Goal: Communication & Community: Participate in discussion

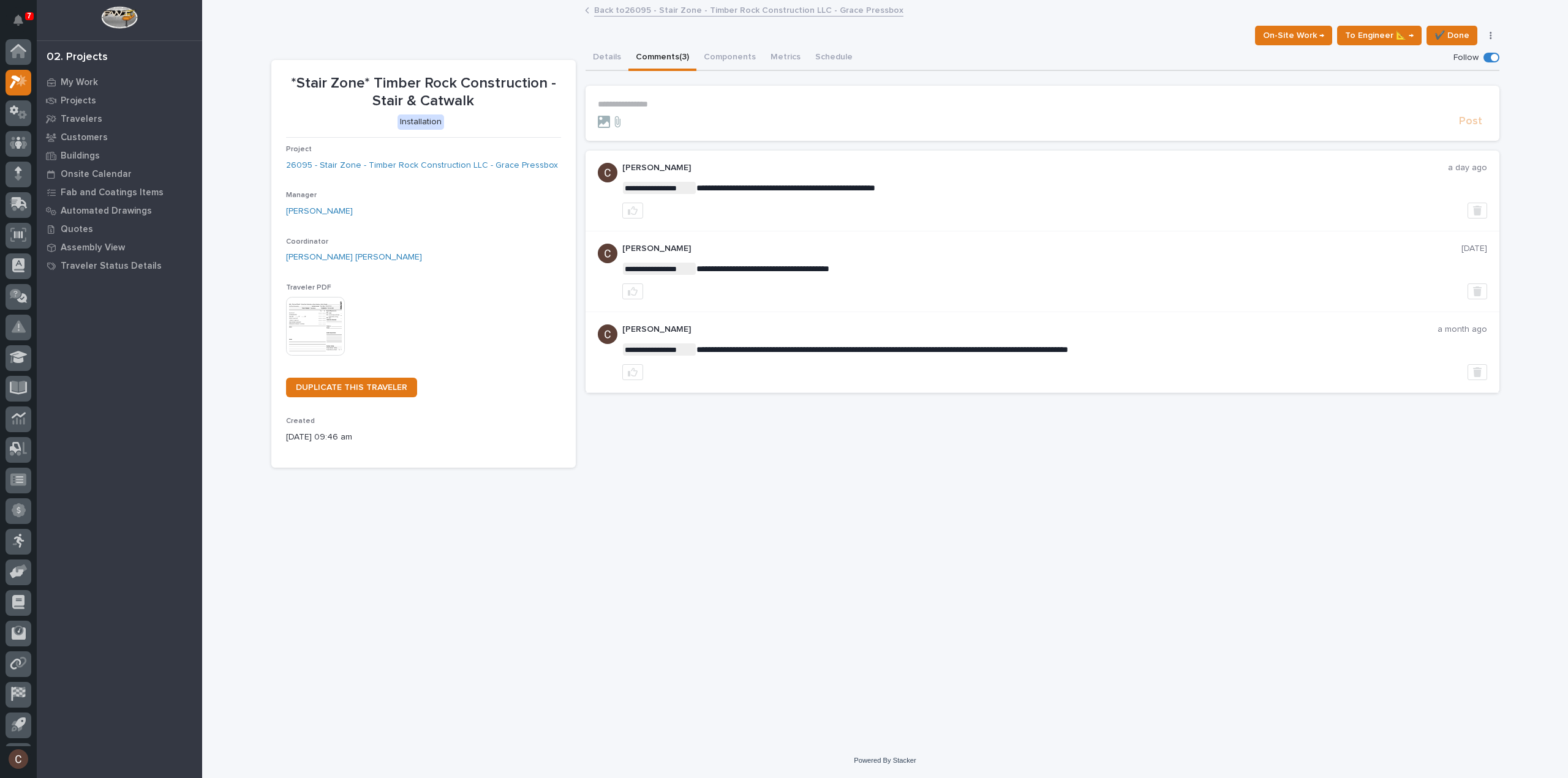
scroll to position [27, 0]
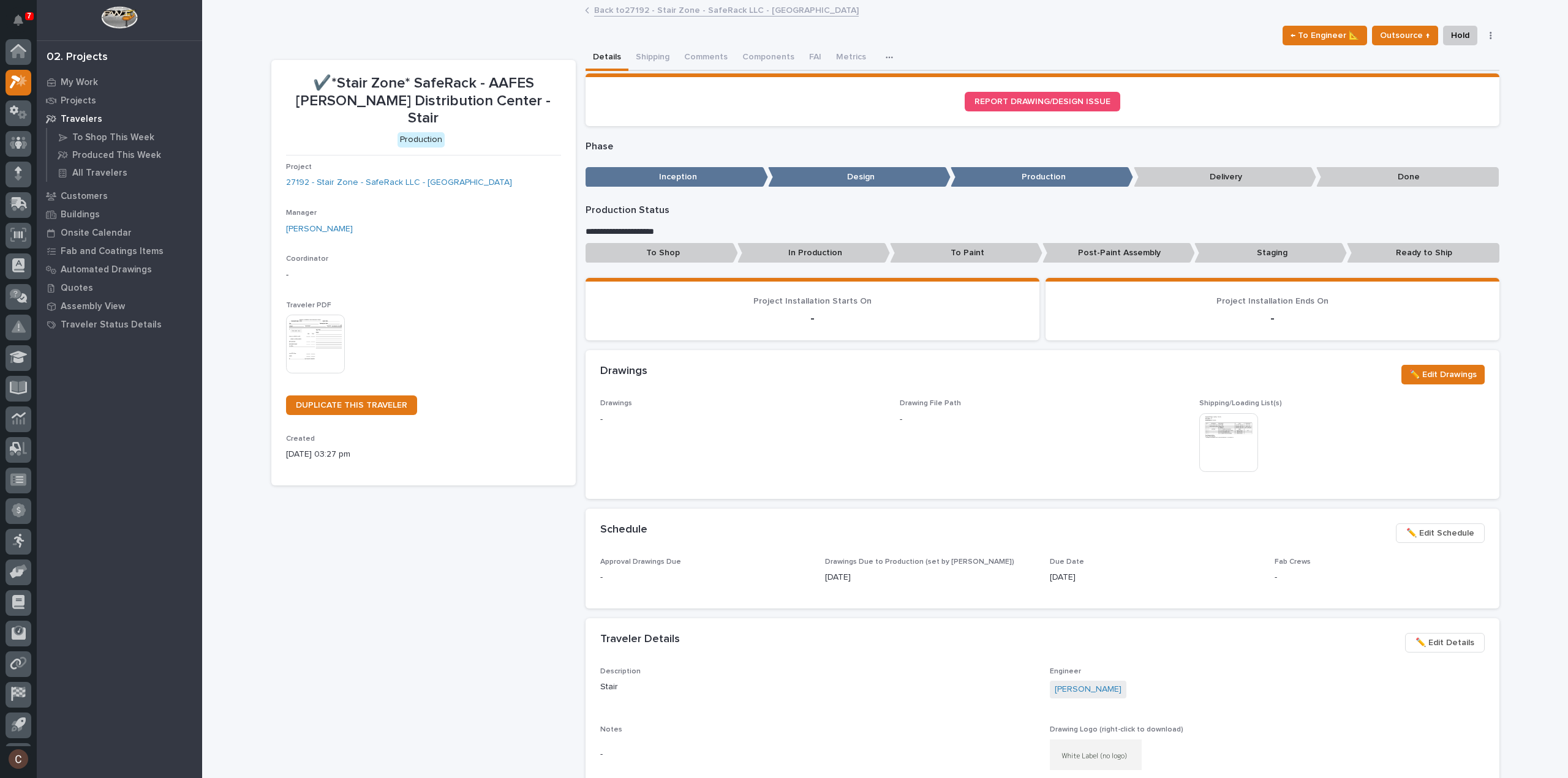
scroll to position [27, 0]
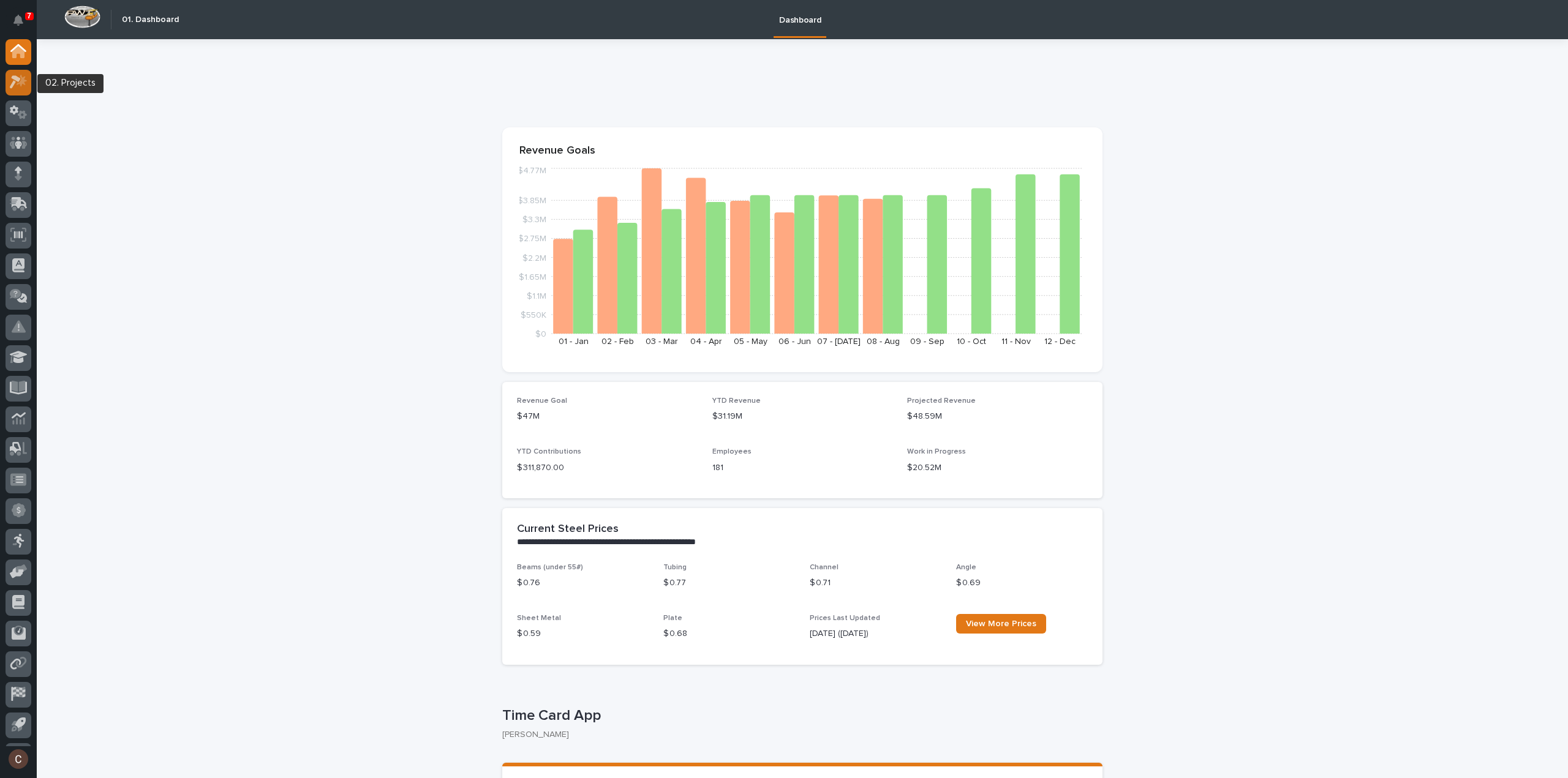
click at [21, 93] on div at bounding box center [18, 82] width 26 height 26
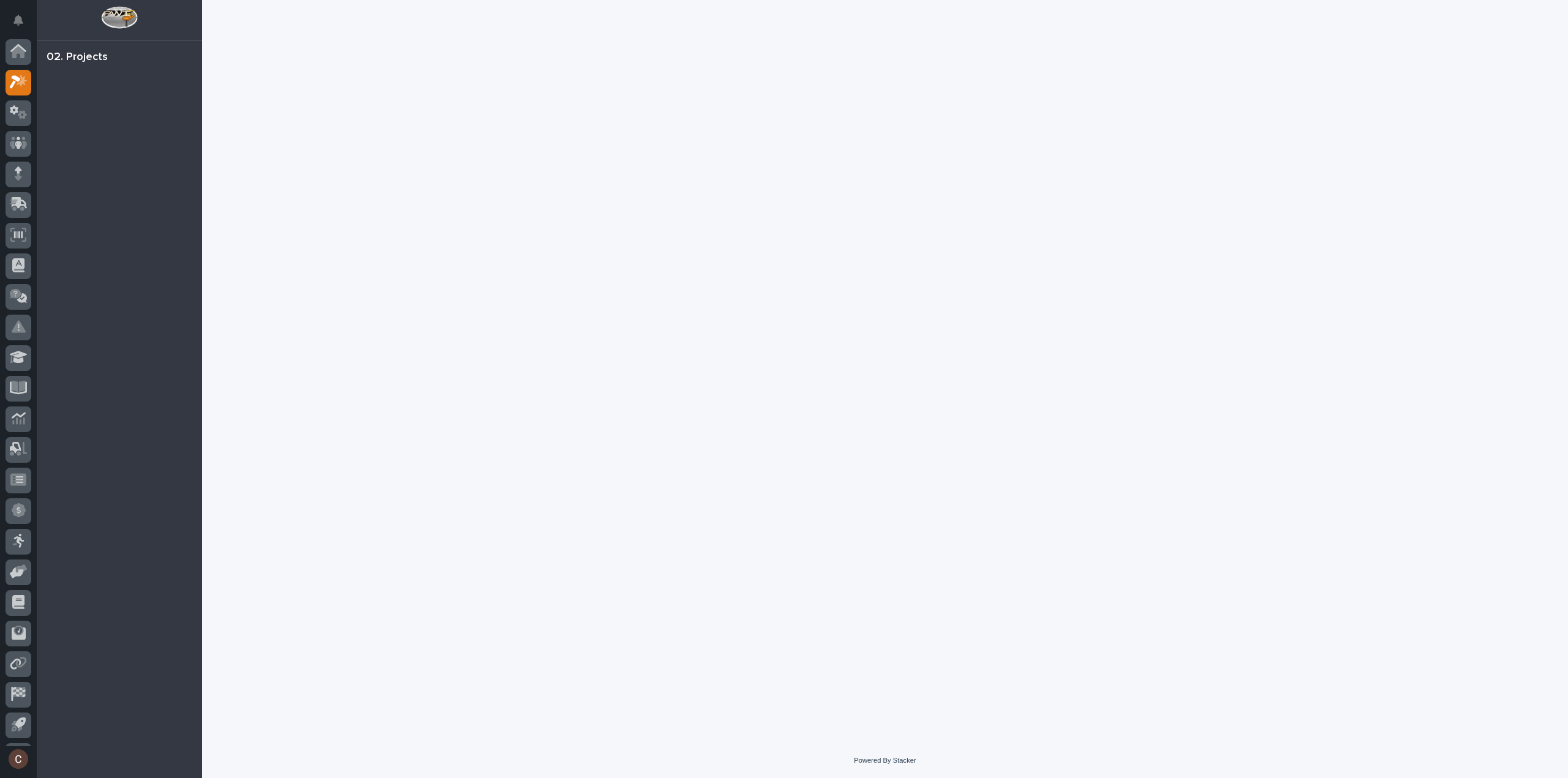
scroll to position [27, 0]
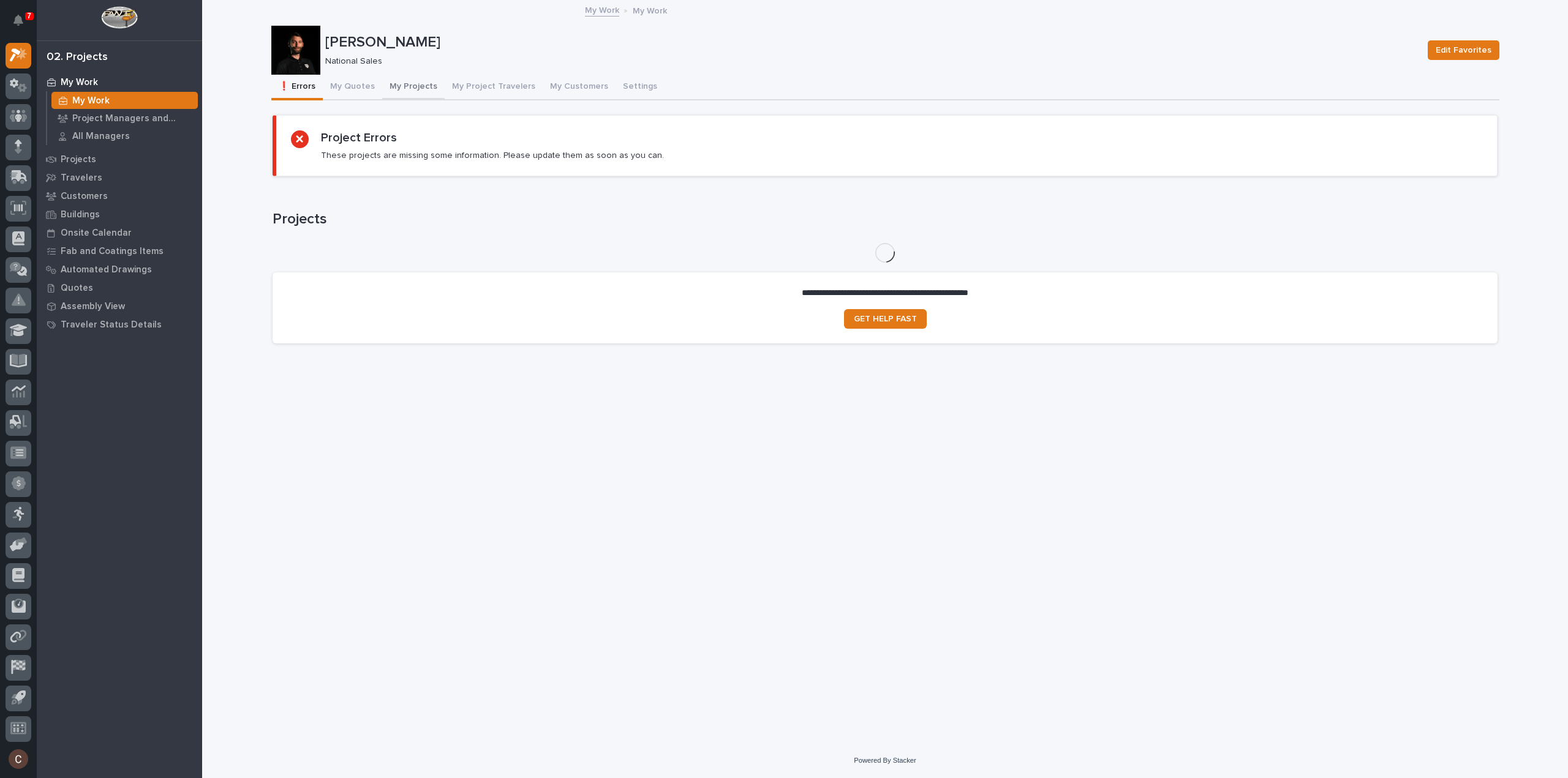
click at [394, 93] on button "My Projects" at bounding box center [413, 88] width 63 height 26
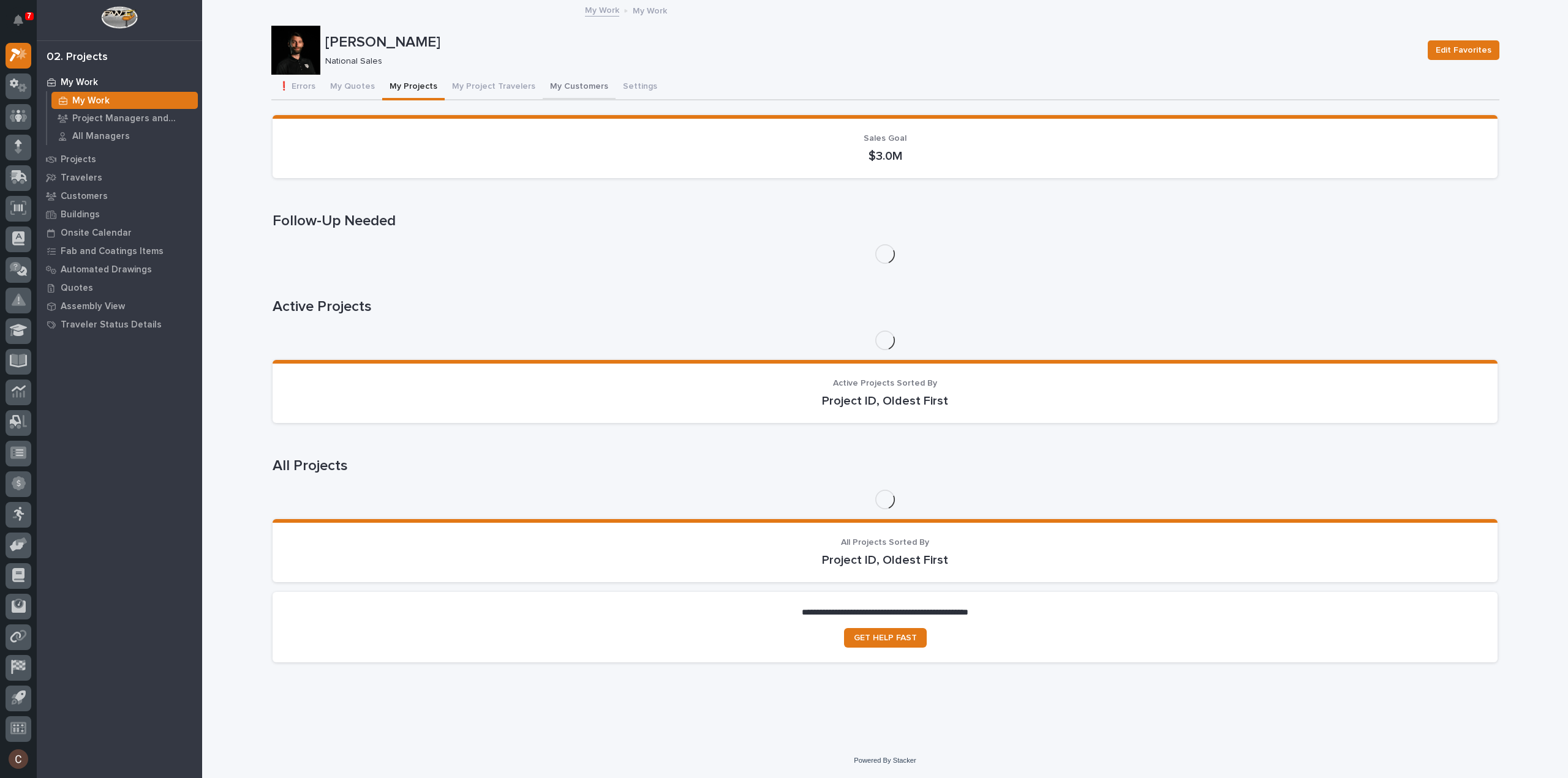
click at [570, 84] on button "My Customers" at bounding box center [579, 88] width 72 height 26
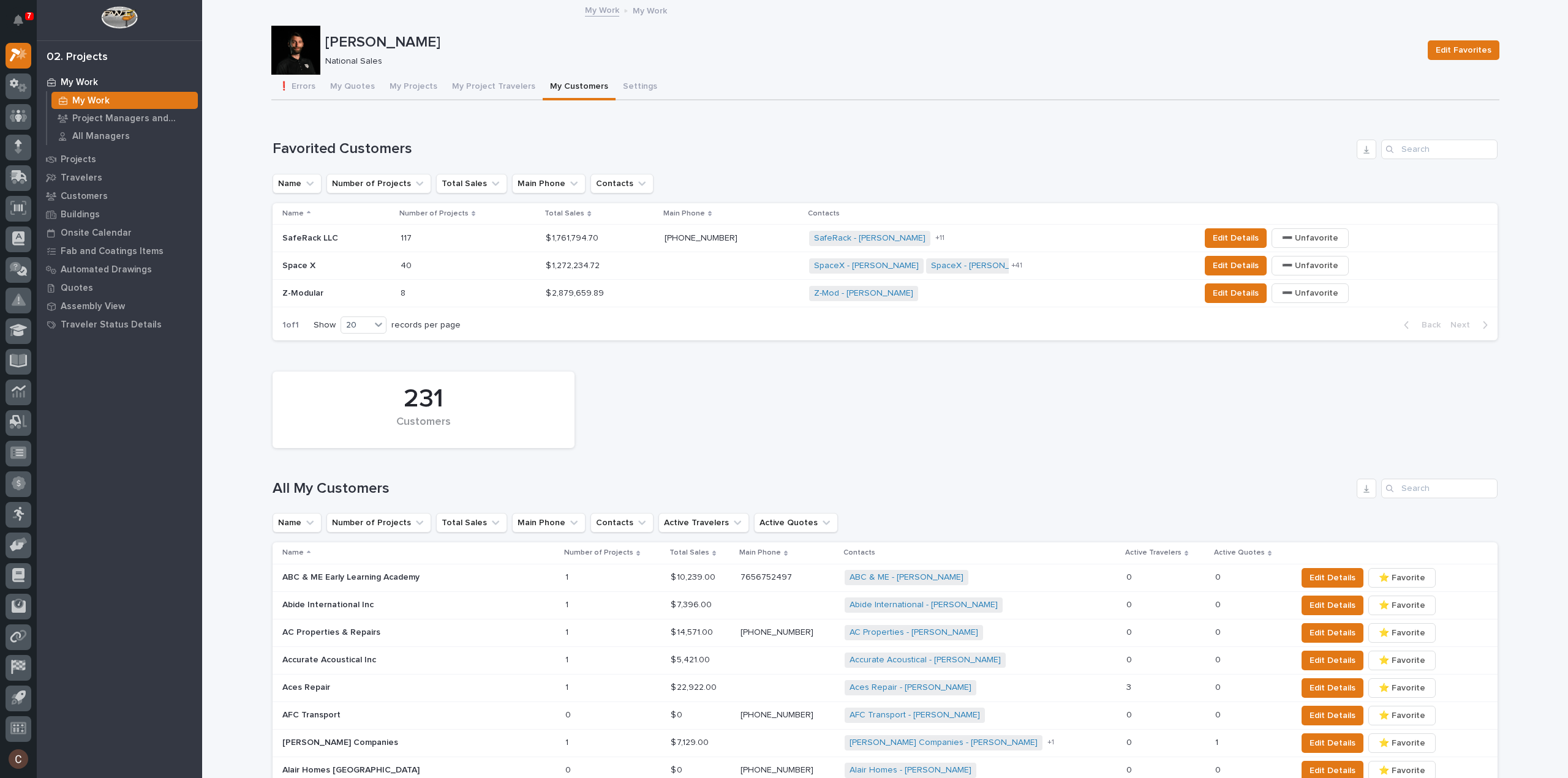
click at [462, 237] on p at bounding box center [454, 239] width 107 height 11
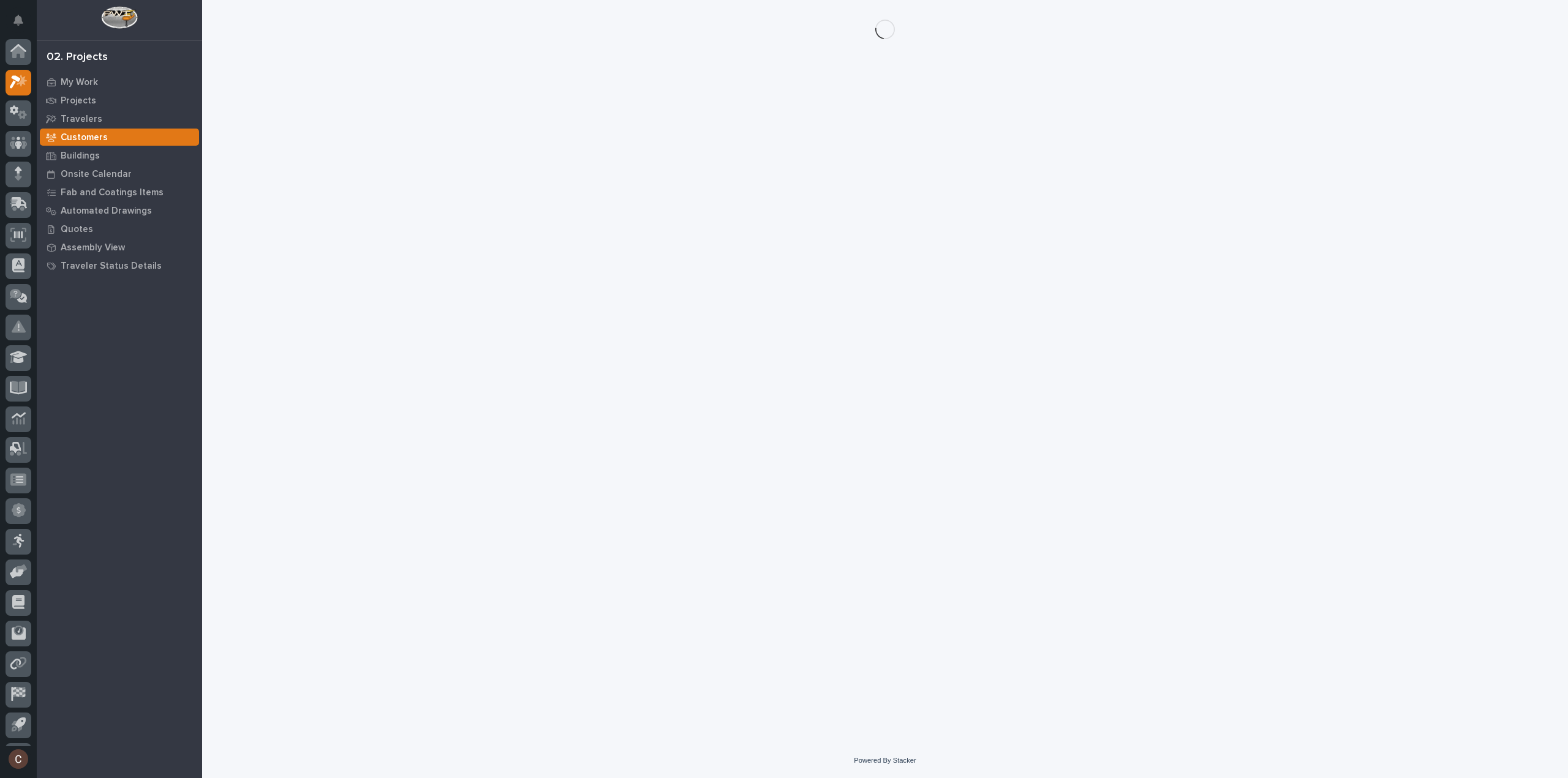
scroll to position [27, 0]
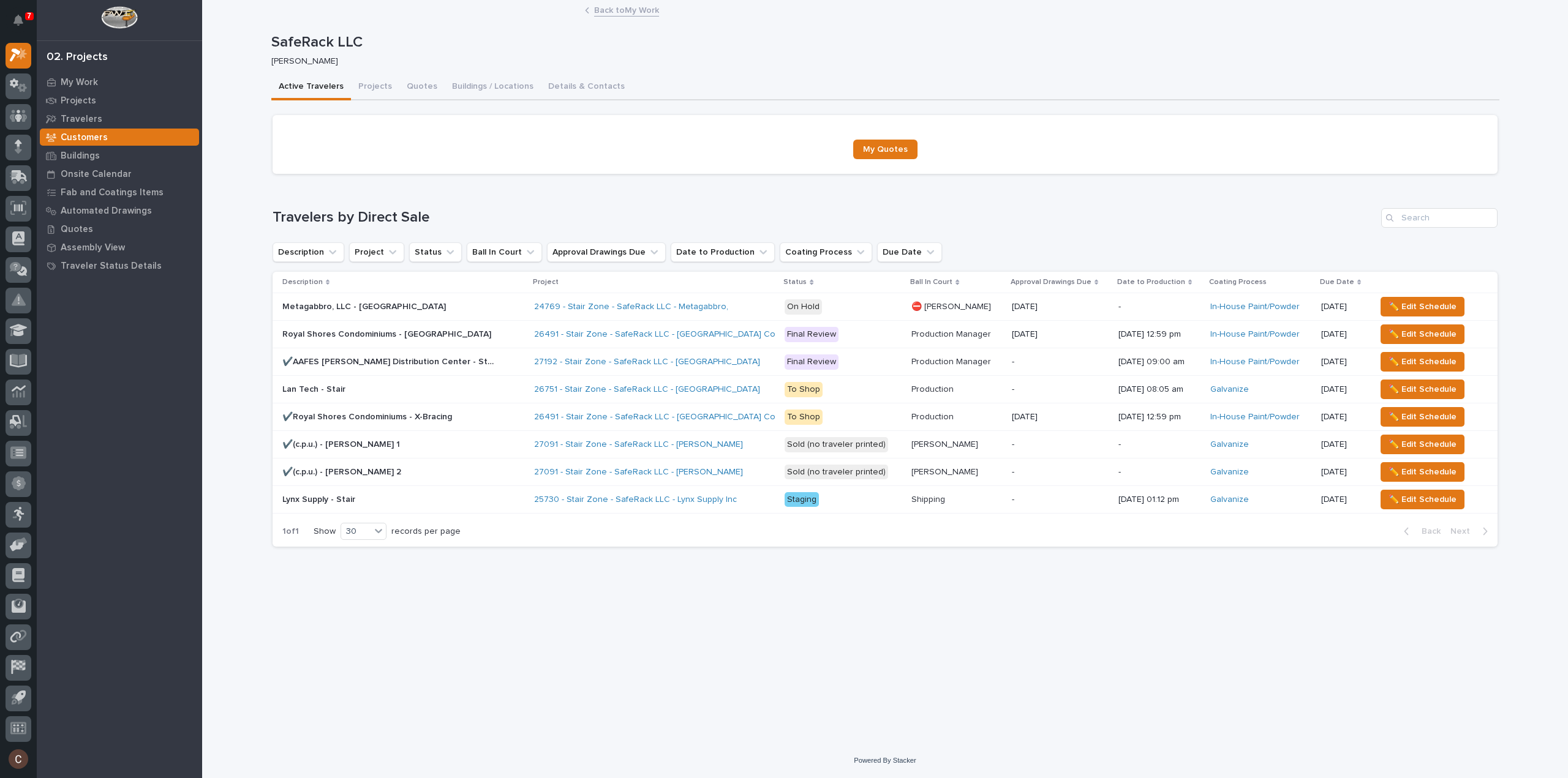
click at [713, 298] on div "24769 - Stair Zone - SafeRack LLC - Metagabbro," at bounding box center [655, 307] width 242 height 21
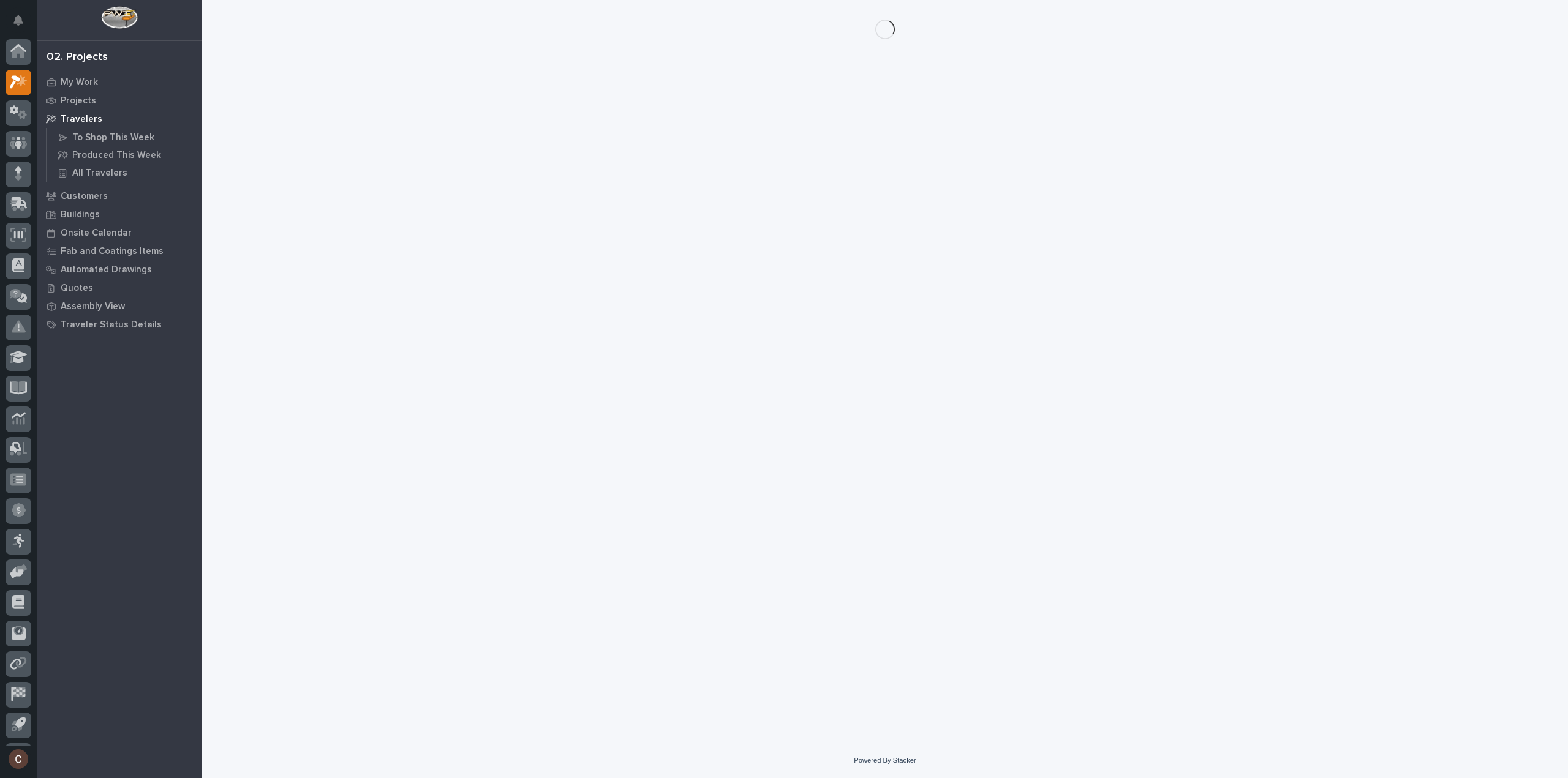
scroll to position [27, 0]
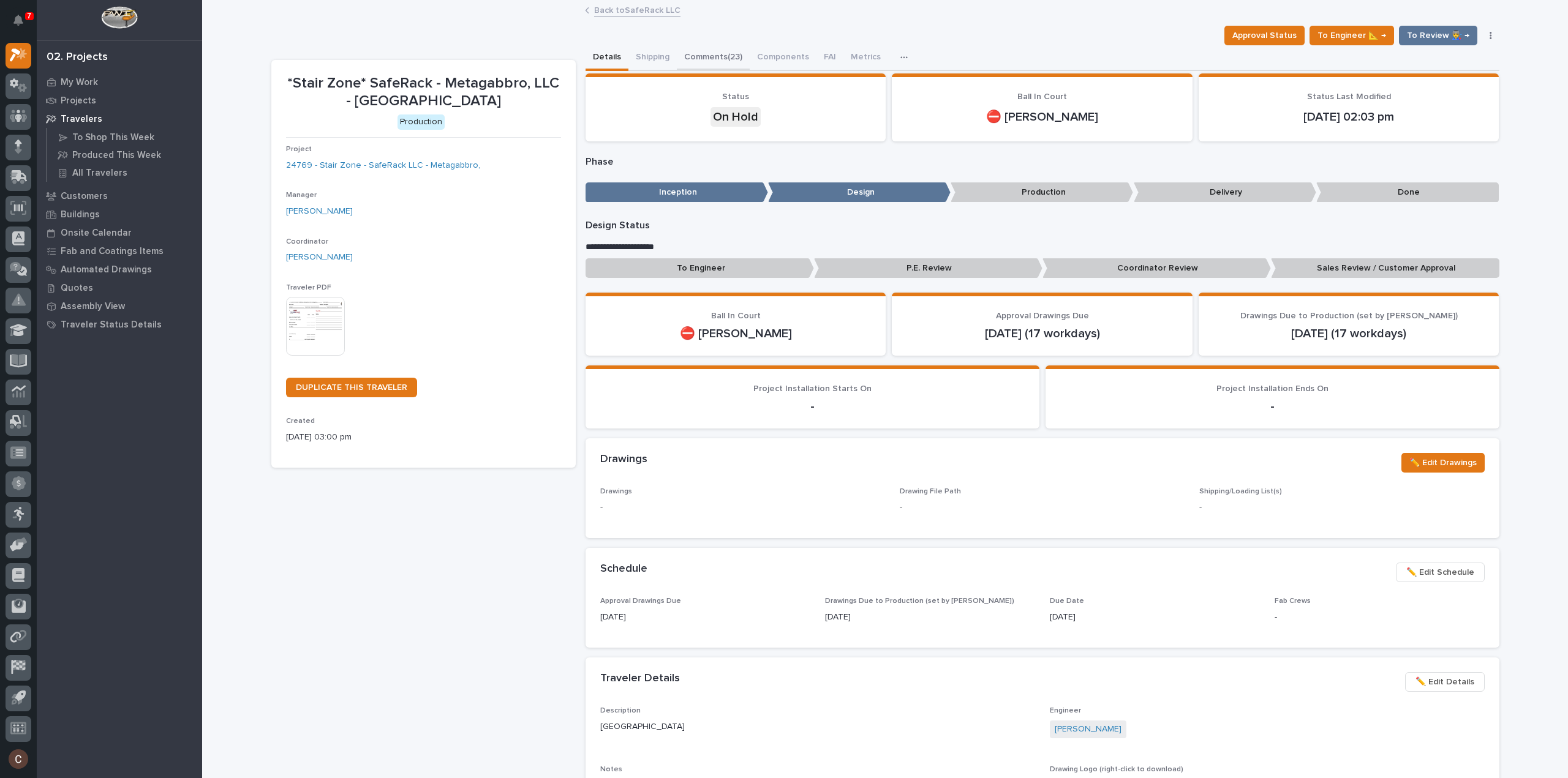
click at [725, 57] on button "Comments (23)" at bounding box center [713, 58] width 72 height 26
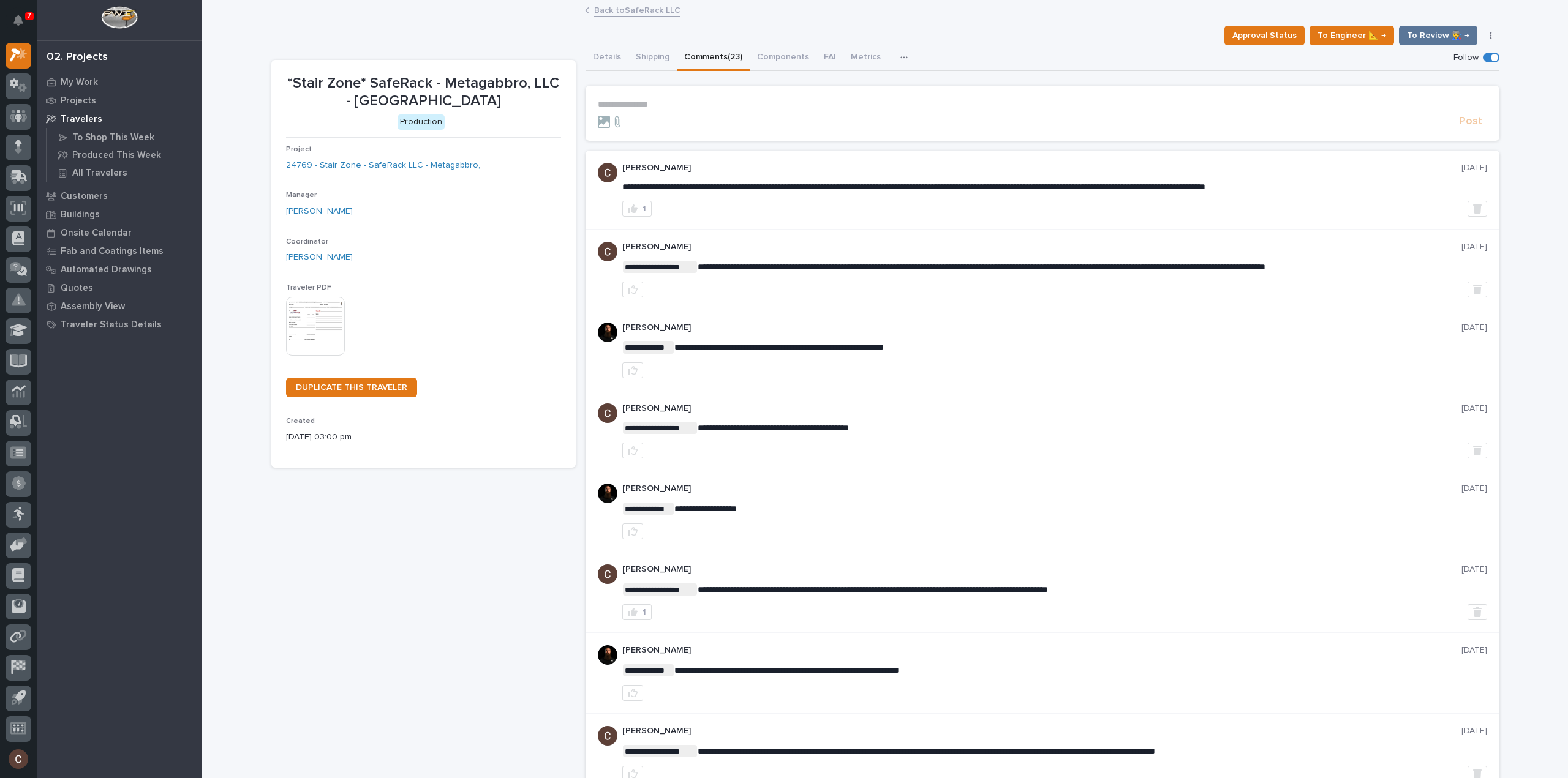
click at [692, 104] on p "**********" at bounding box center [1042, 105] width 889 height 11
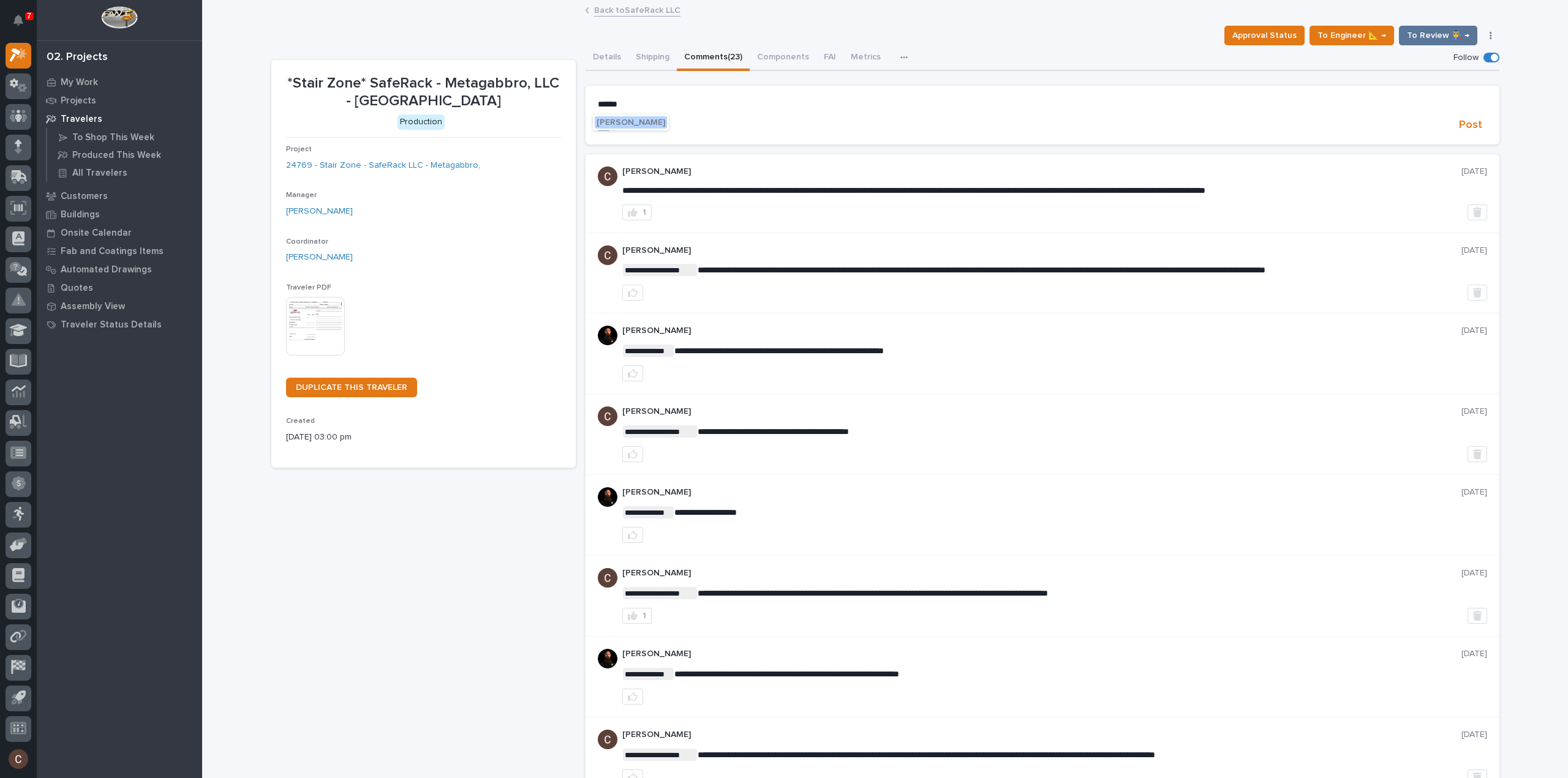
click at [629, 115] on div "[PERSON_NAME]" at bounding box center [631, 123] width 76 height 16
click at [631, 118] on span "[PERSON_NAME]" at bounding box center [631, 123] width 69 height 9
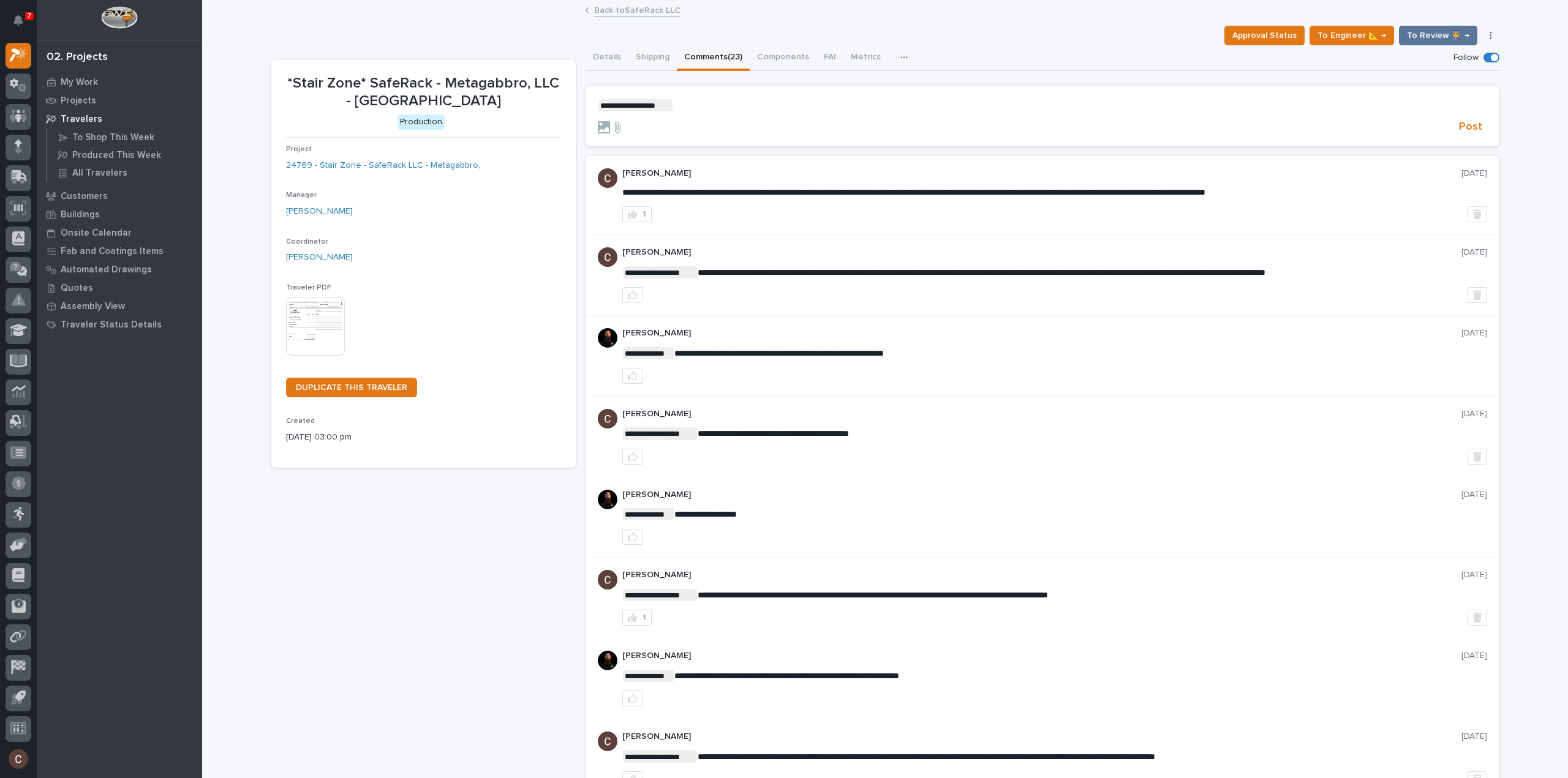
click at [702, 100] on p "**********" at bounding box center [1042, 106] width 889 height 13
click at [988, 106] on p "**********" at bounding box center [1042, 106] width 889 height 13
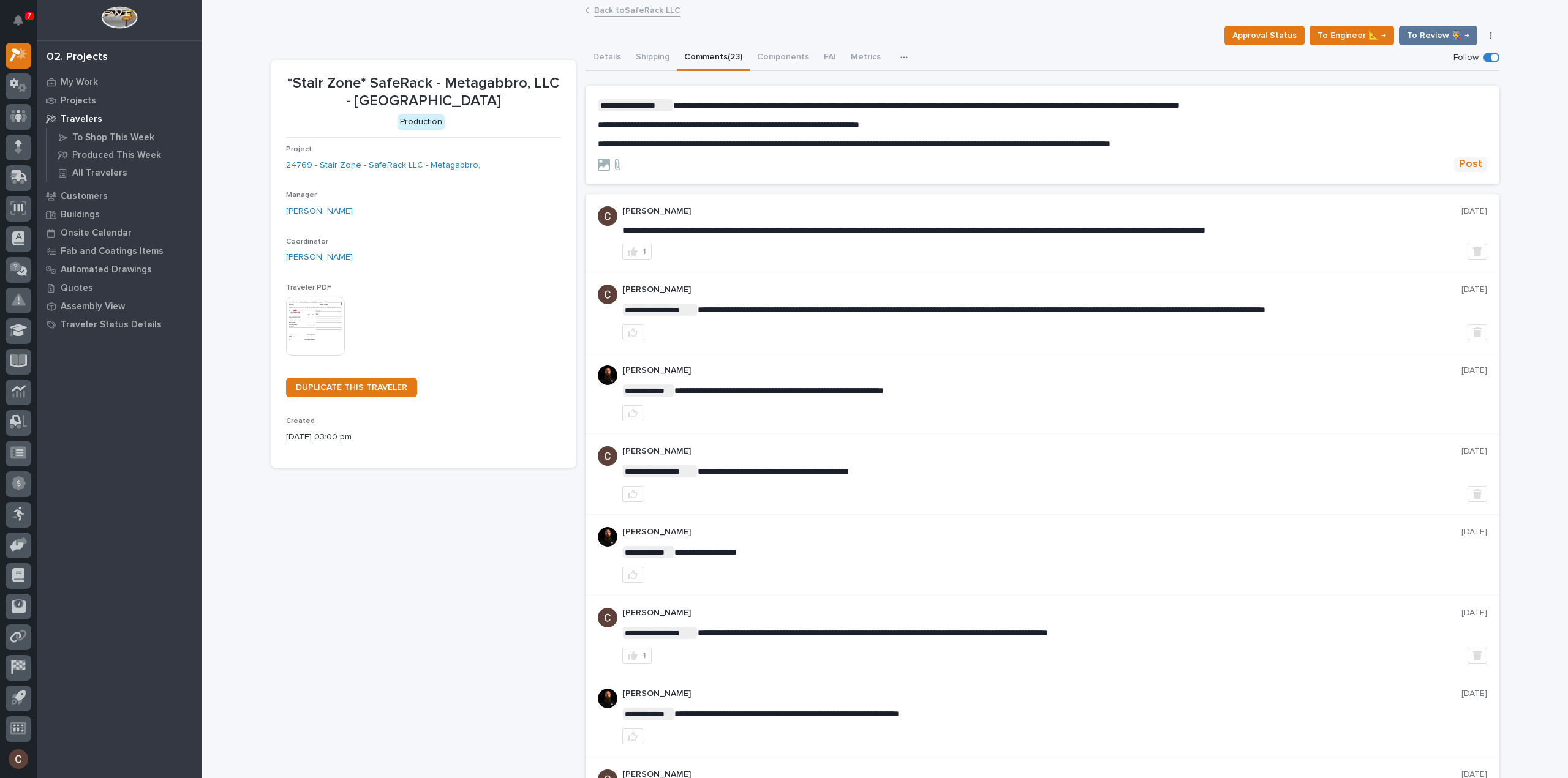
click at [1460, 158] on span "Post" at bounding box center [1471, 165] width 23 height 14
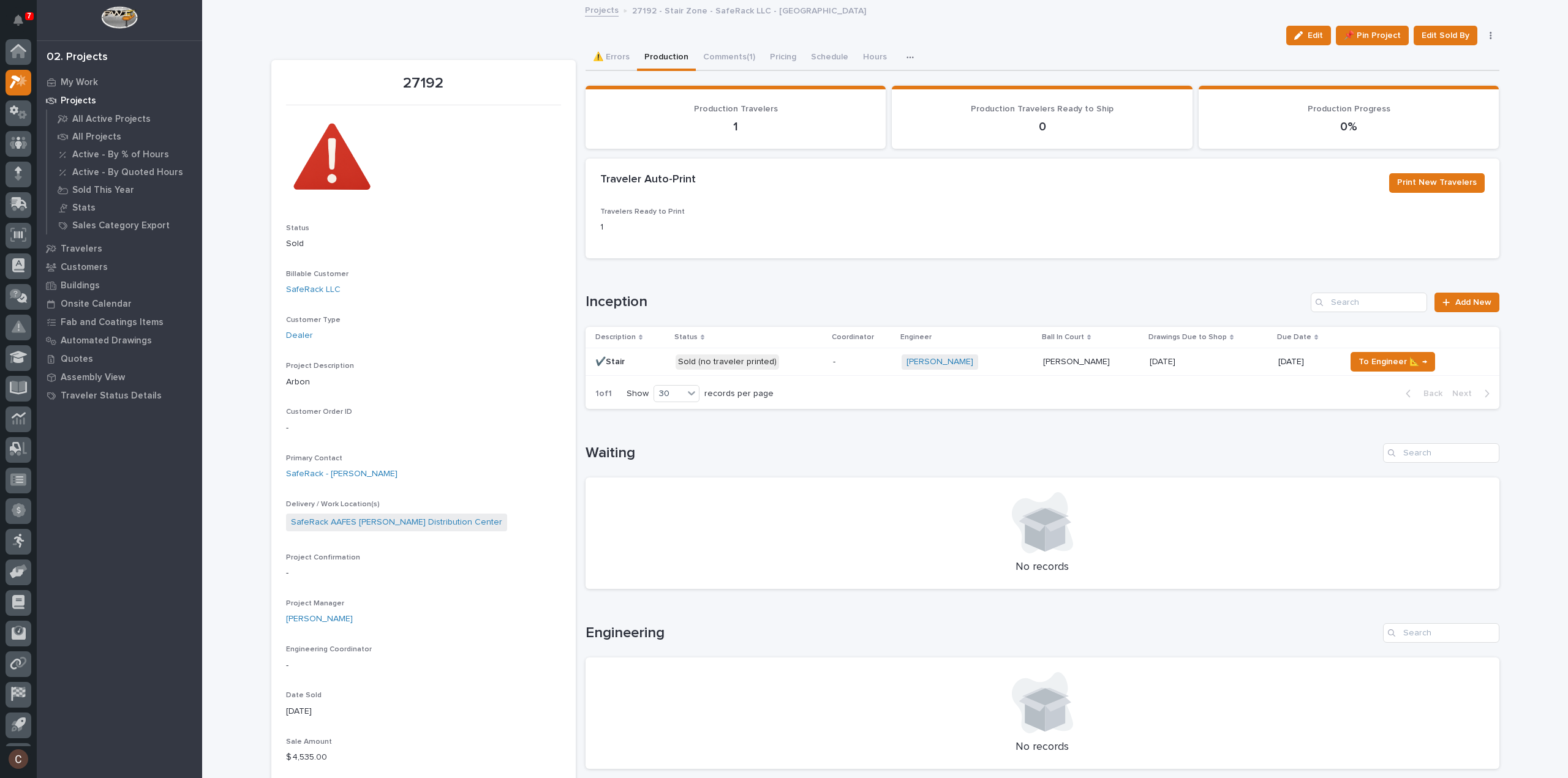
scroll to position [27, 0]
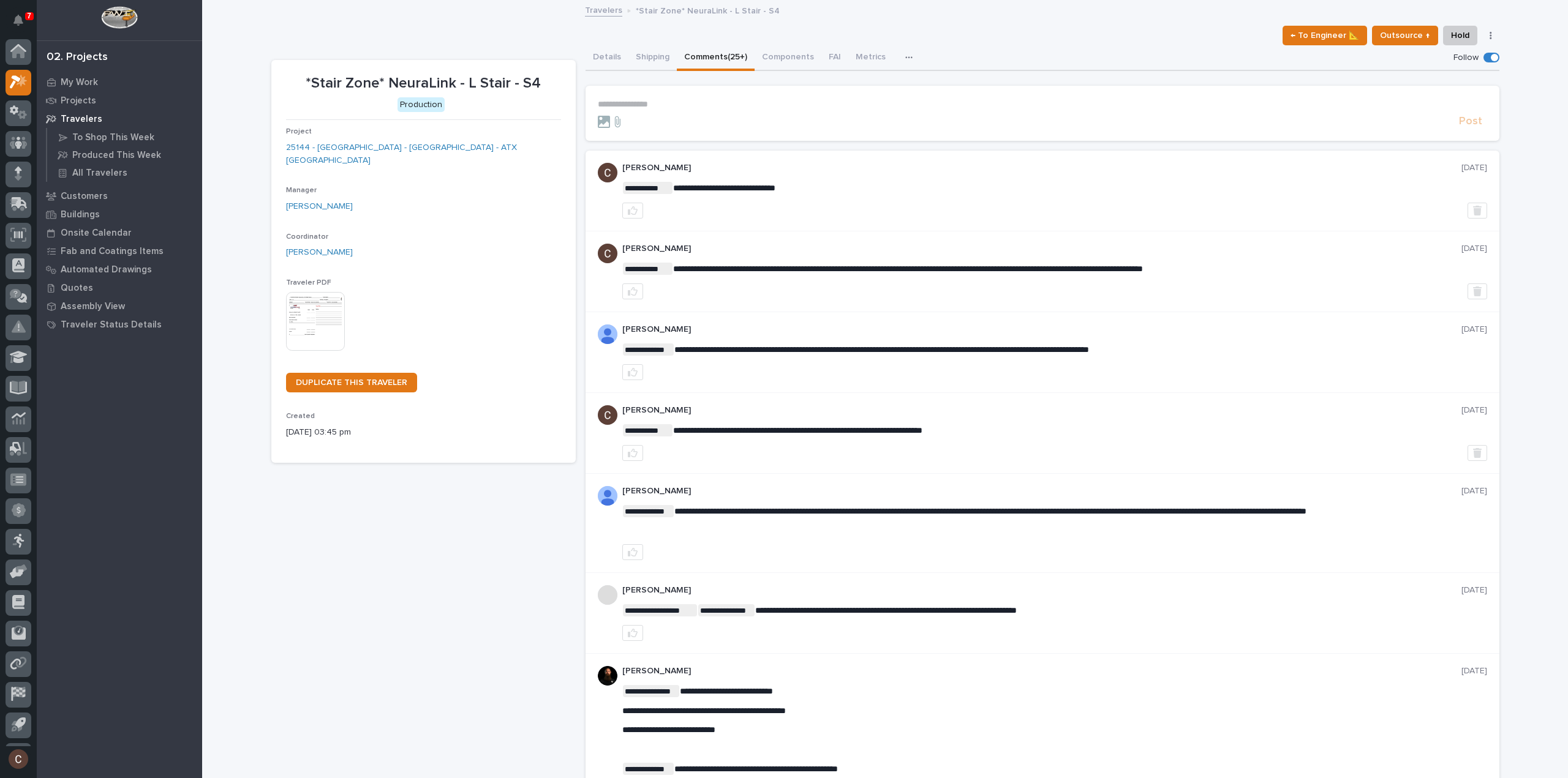
scroll to position [27, 0]
